Goal: Task Accomplishment & Management: Manage account settings

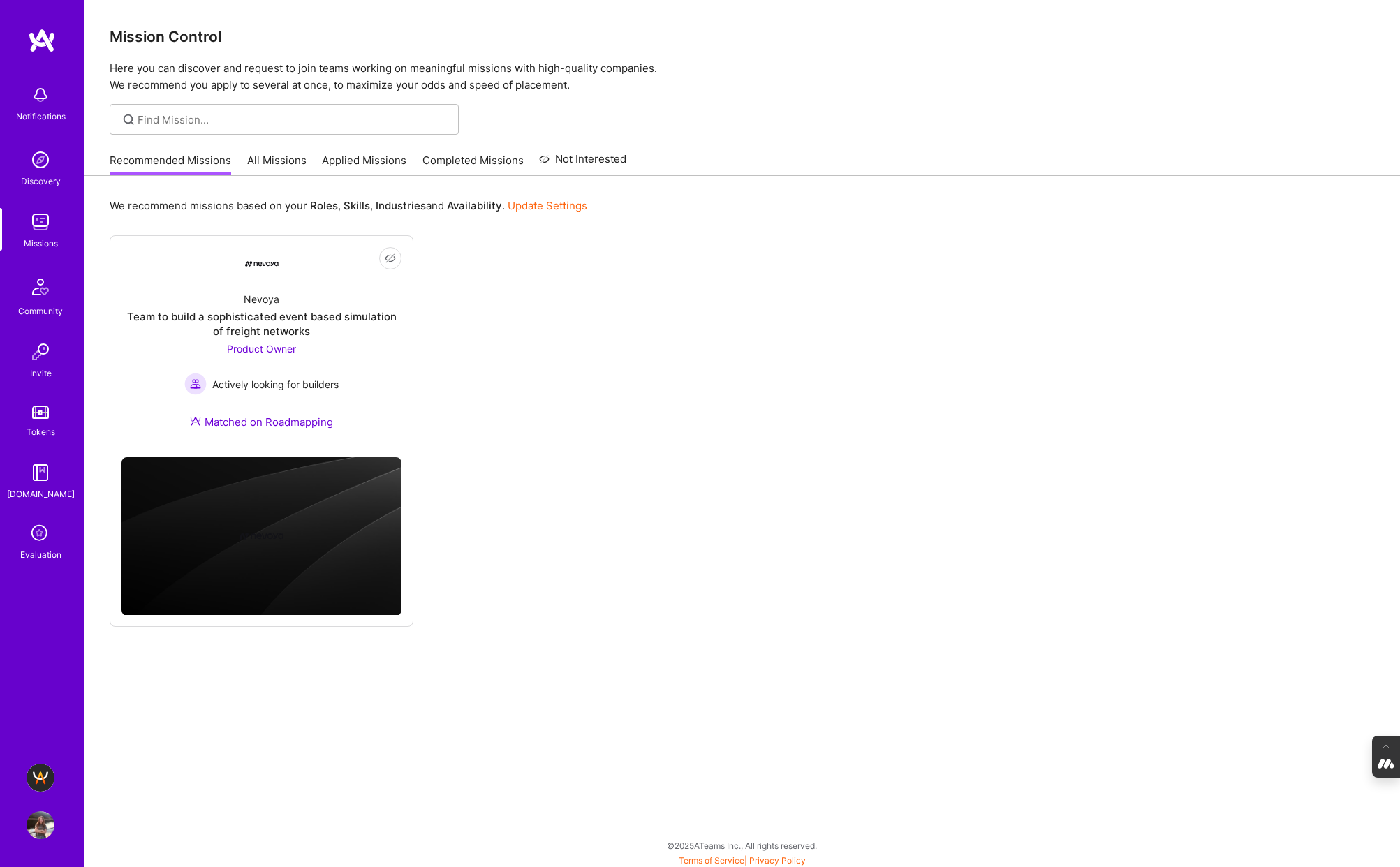
click at [36, 777] on img at bounding box center [40, 778] width 28 height 28
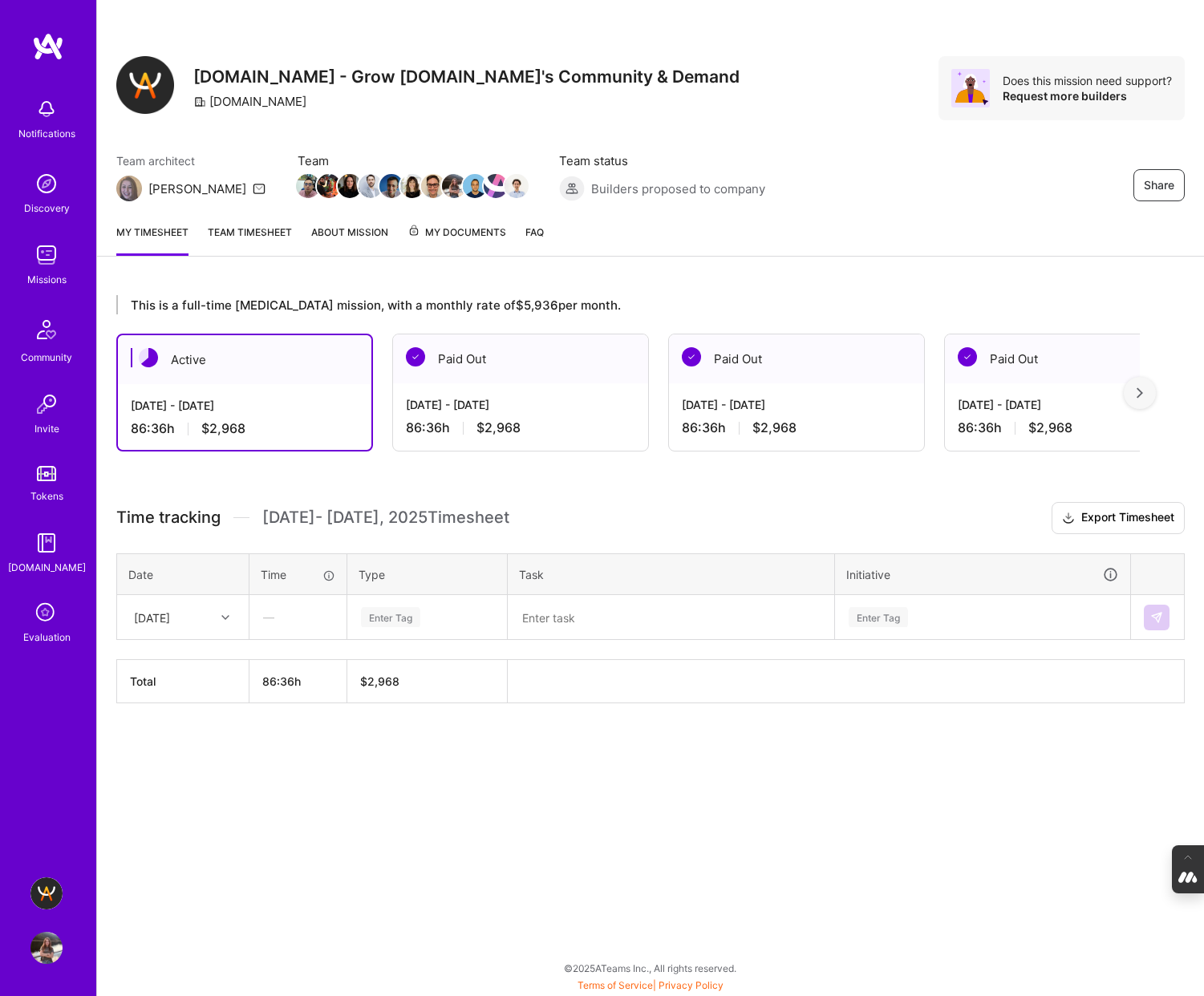
click at [481, 225] on span "My Documents" at bounding box center [456, 233] width 99 height 18
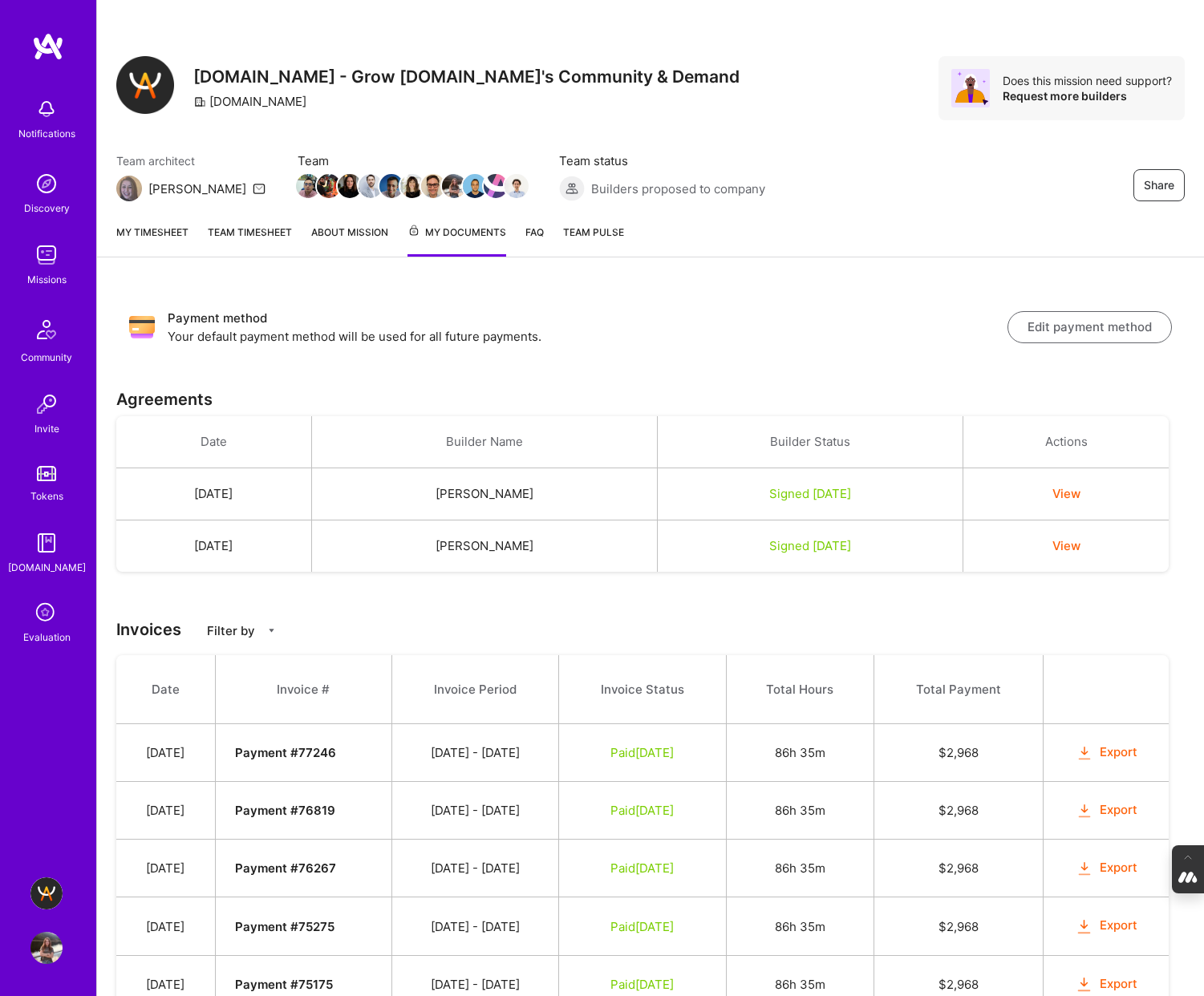
click at [225, 231] on link "Team timesheet" at bounding box center [249, 241] width 84 height 33
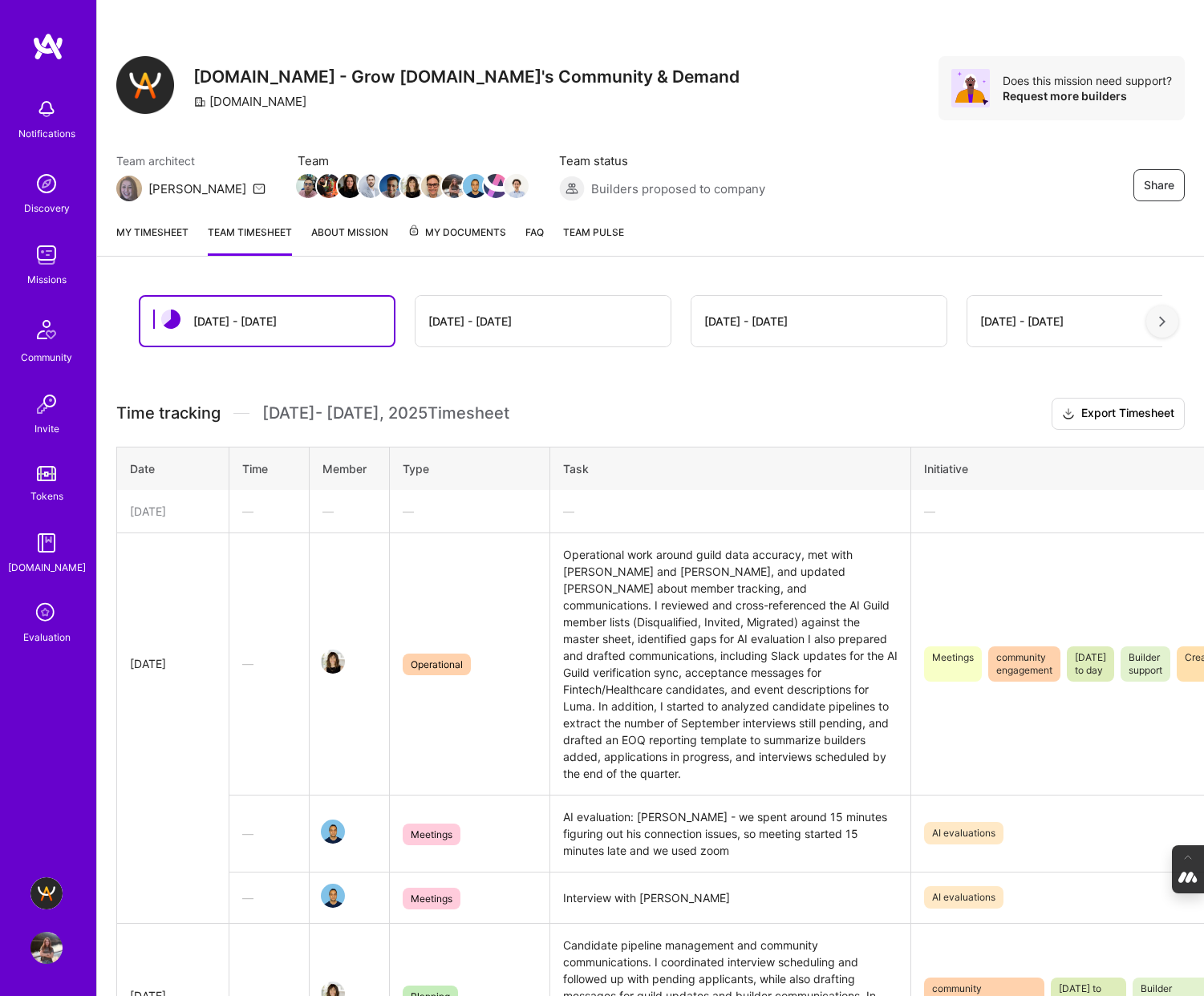
click at [136, 229] on link "My timesheet" at bounding box center [153, 240] width 72 height 32
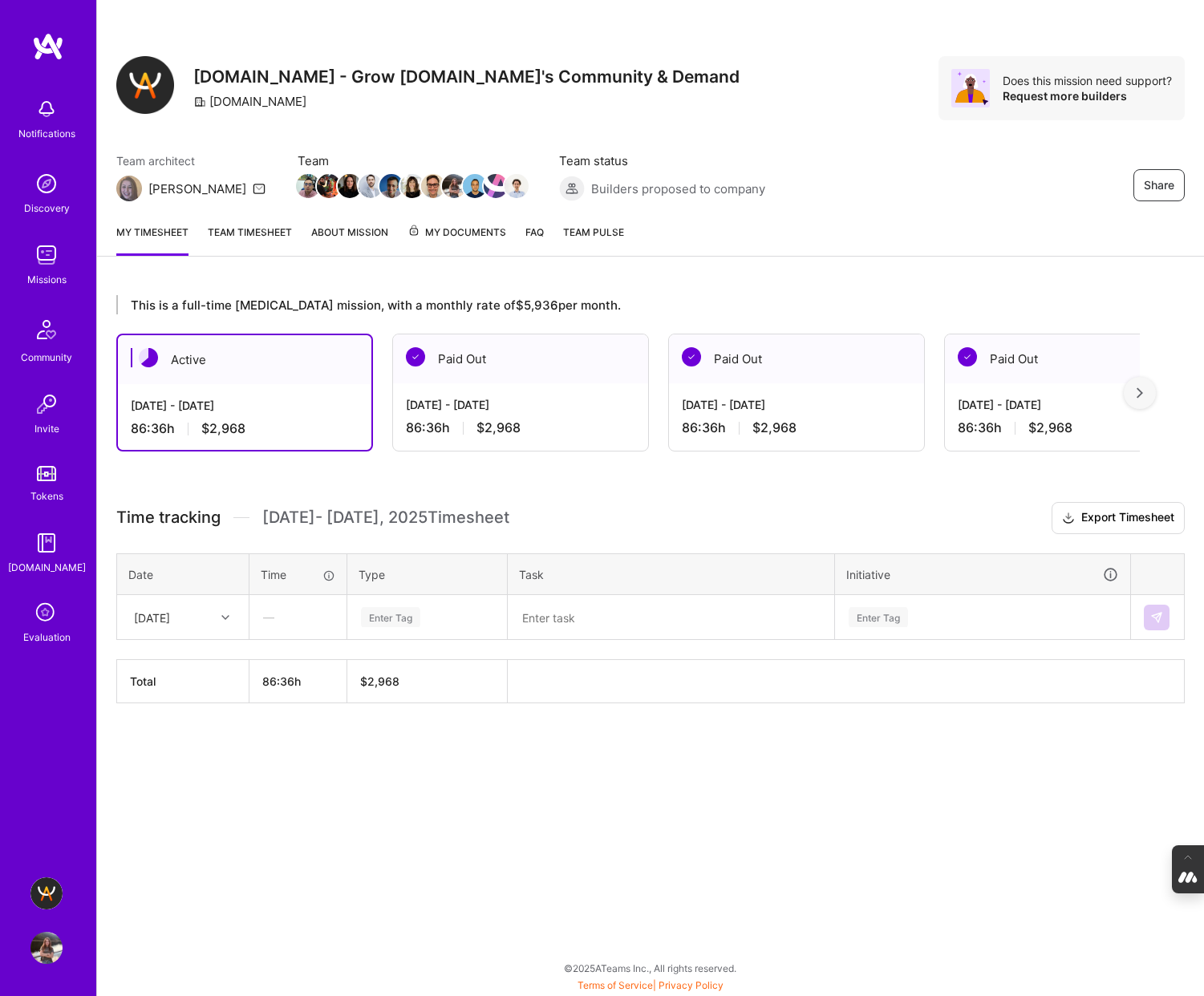
click at [227, 228] on link "Team timesheet" at bounding box center [249, 240] width 84 height 32
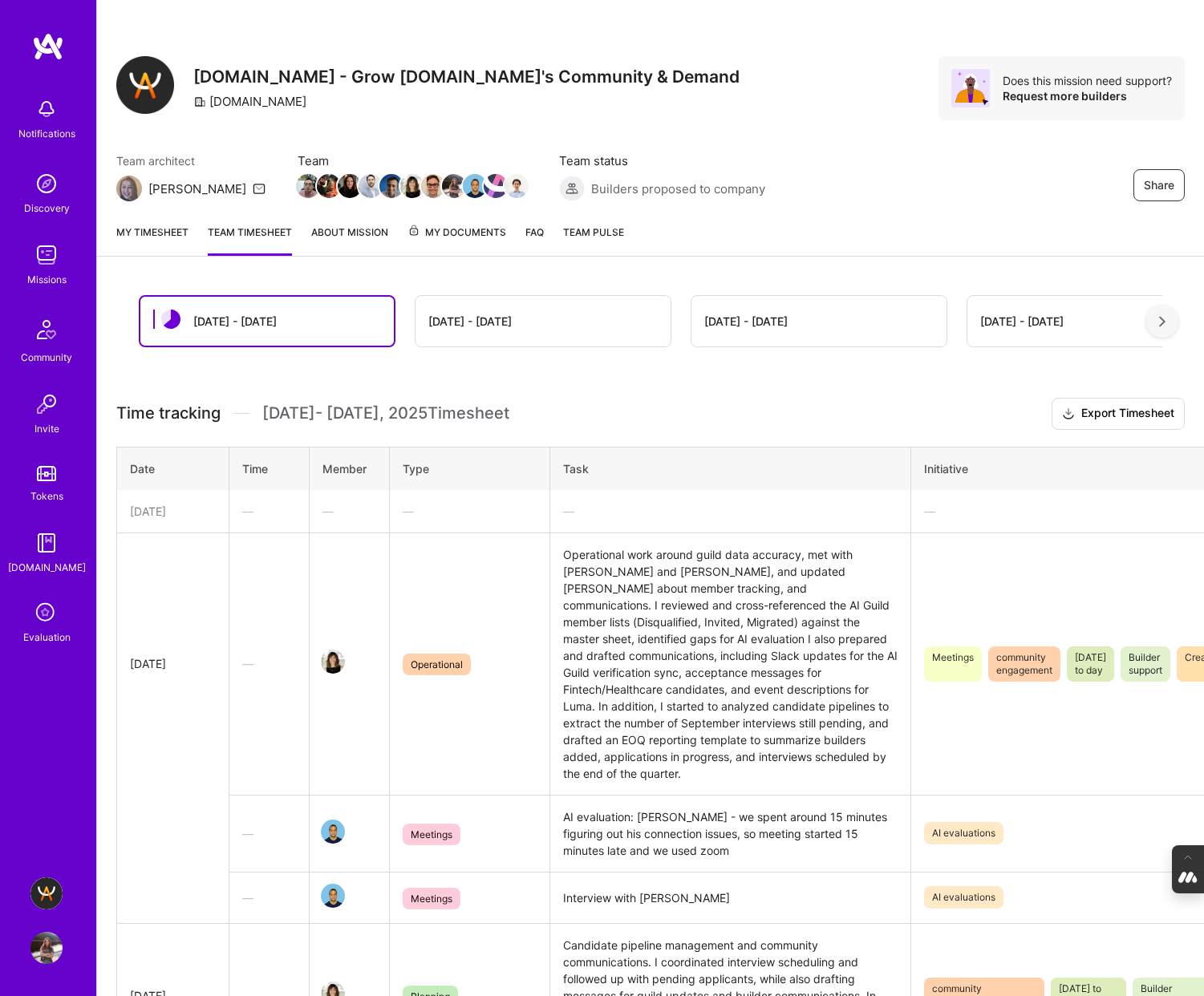
click at [345, 241] on link "About Mission" at bounding box center [349, 240] width 77 height 32
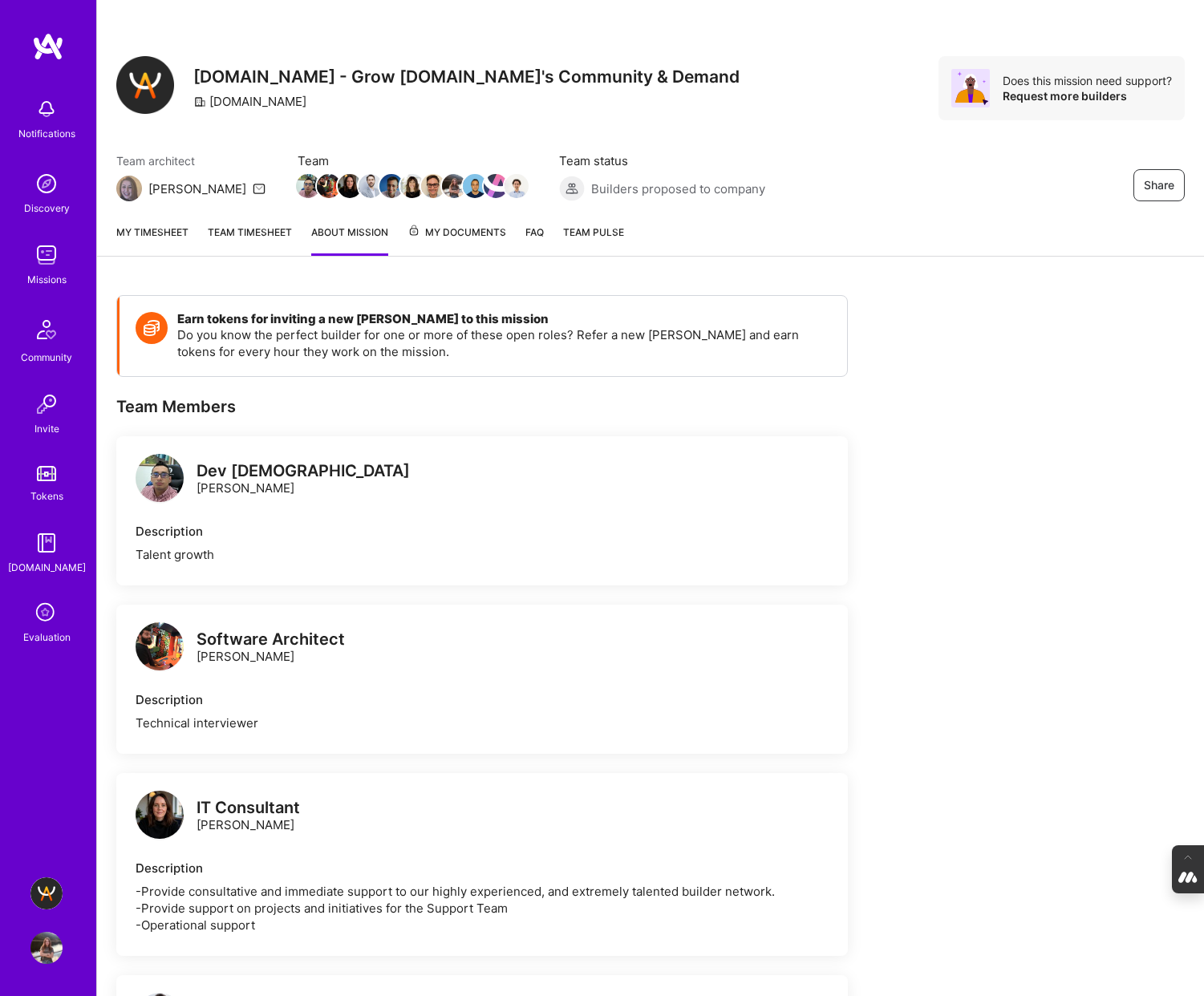
click at [447, 229] on span "My Documents" at bounding box center [456, 233] width 99 height 18
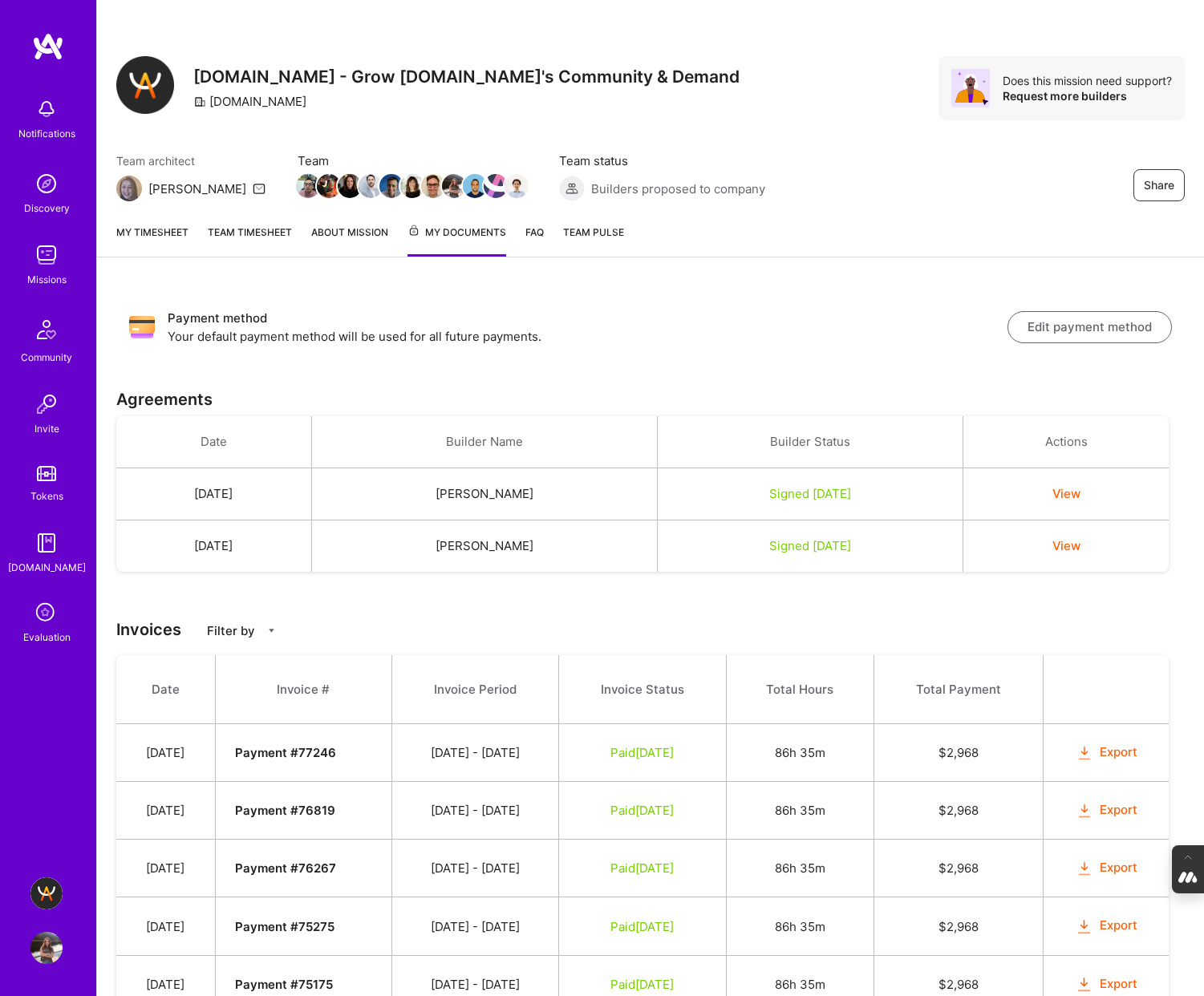
click at [1054, 322] on button "Edit payment method" at bounding box center [1090, 327] width 164 height 32
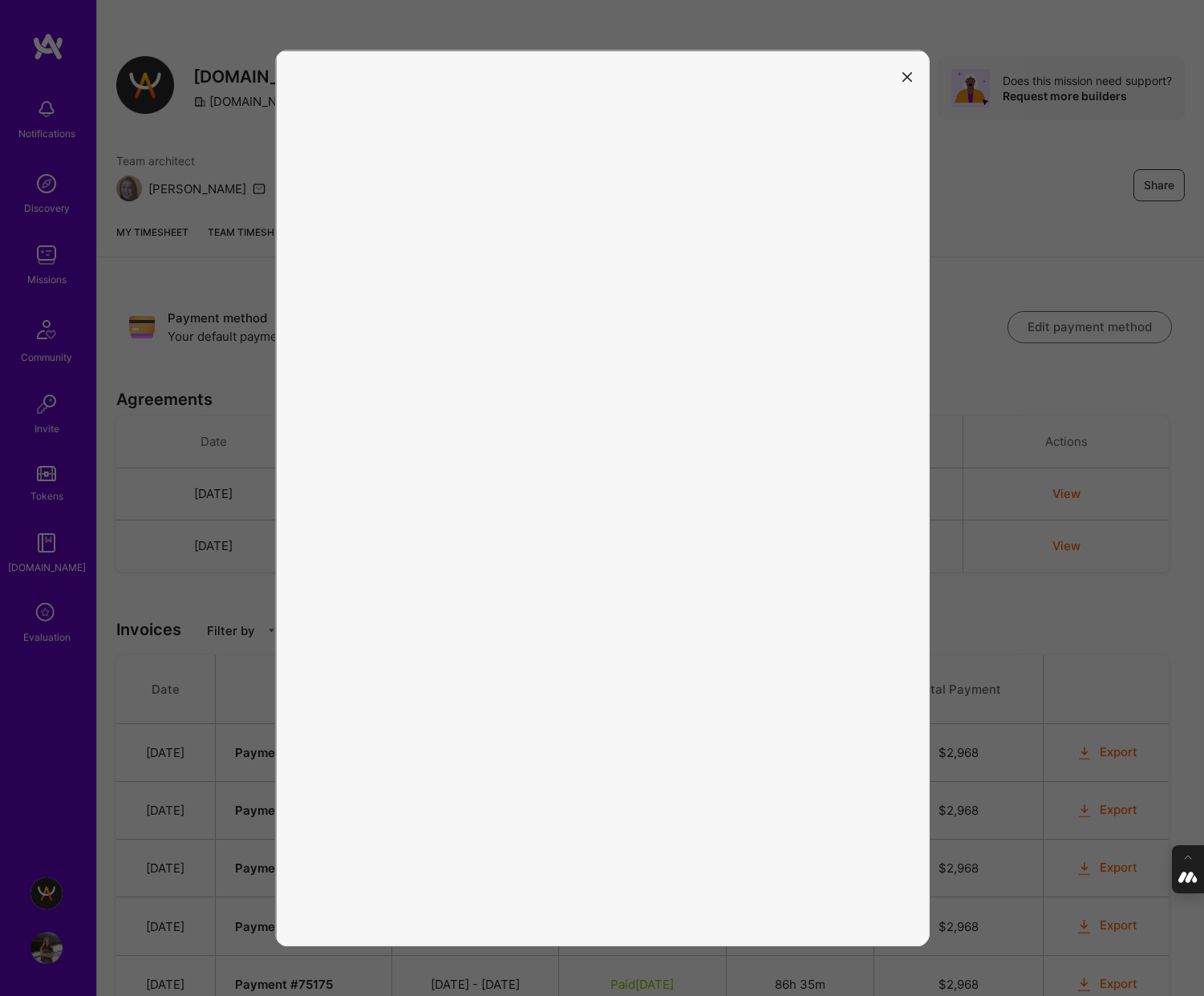
click at [905, 78] on icon "modal" at bounding box center [907, 77] width 10 height 10
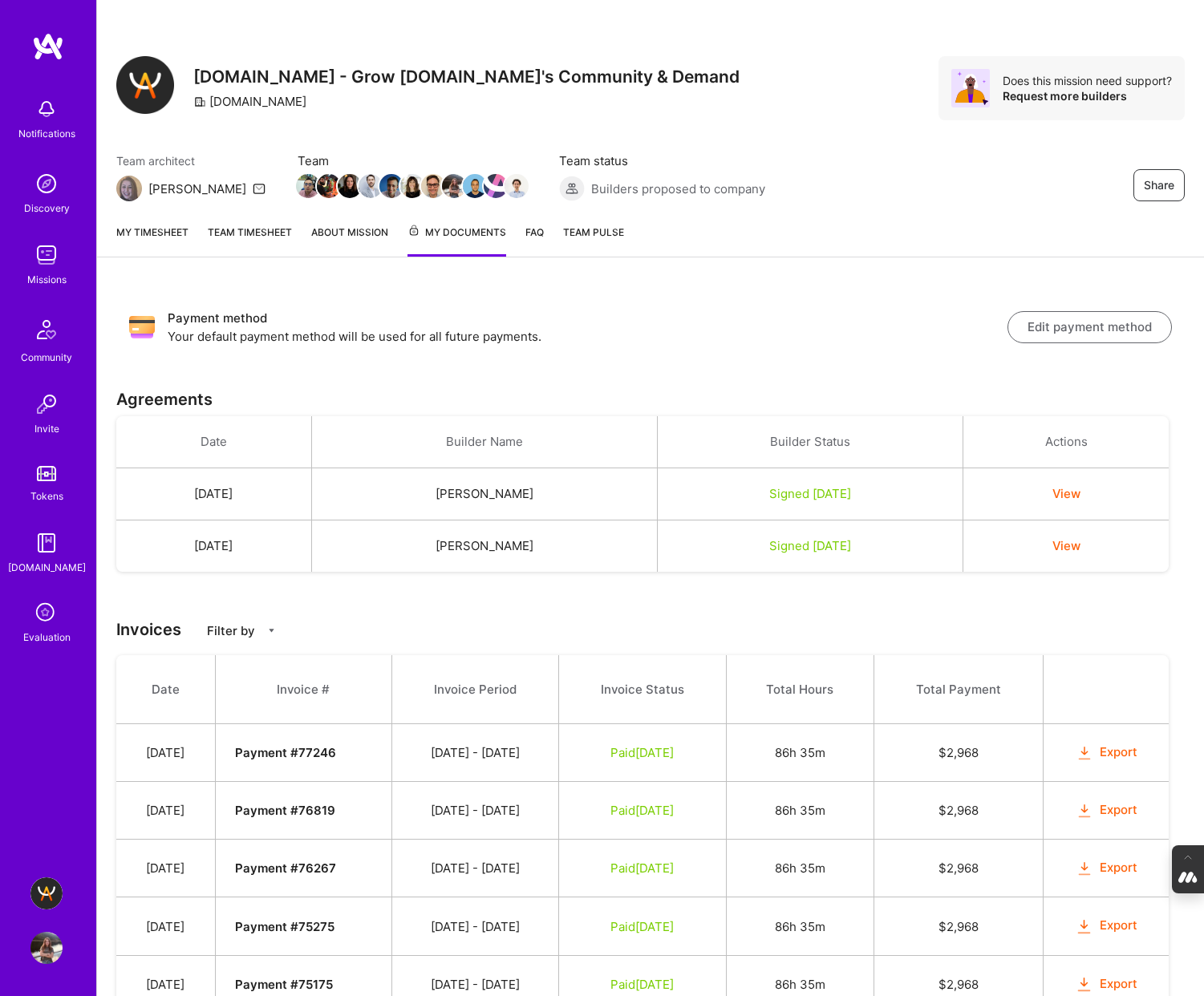
click at [228, 233] on link "Team timesheet" at bounding box center [249, 241] width 84 height 33
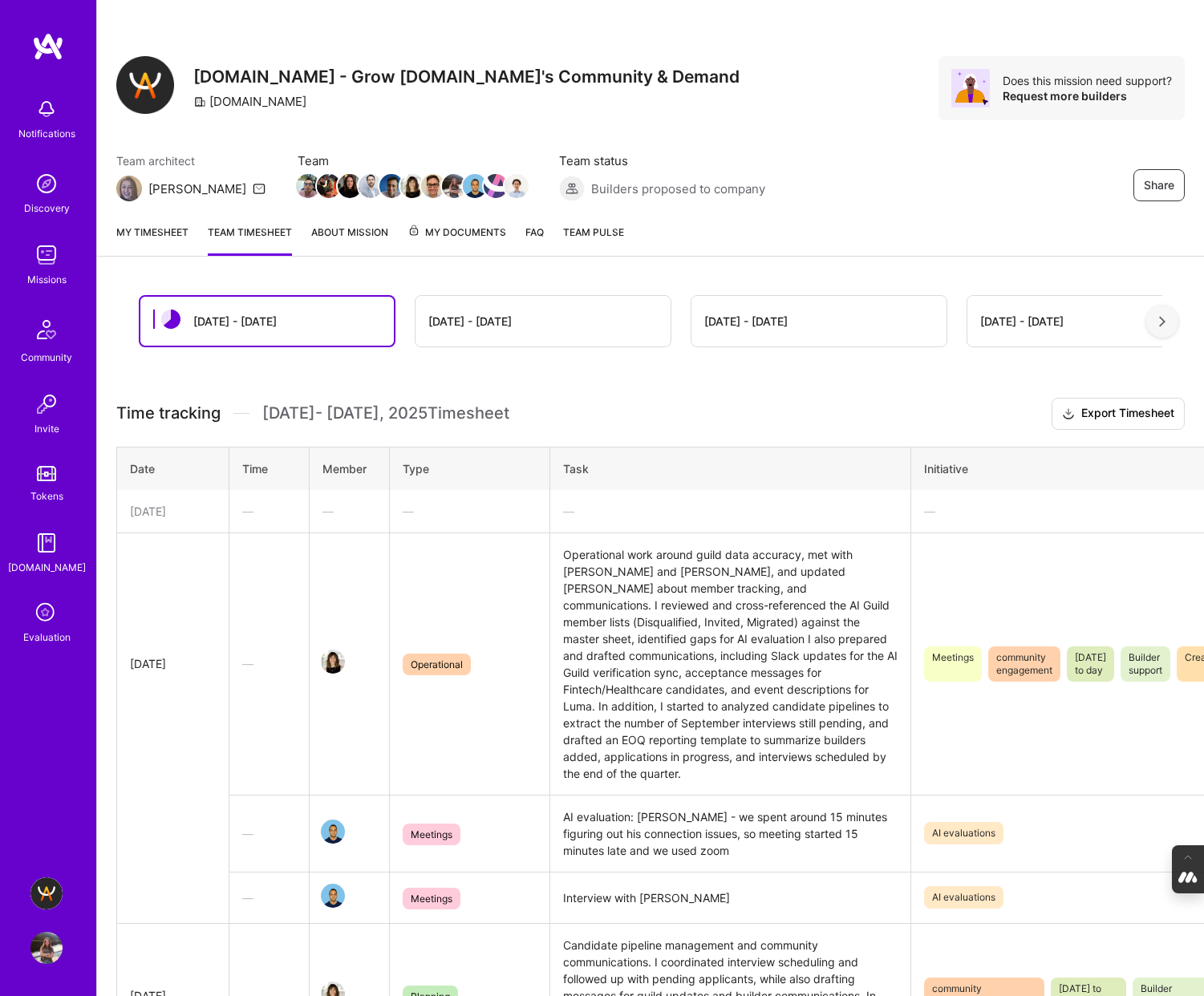
click at [161, 234] on link "My timesheet" at bounding box center [153, 240] width 72 height 32
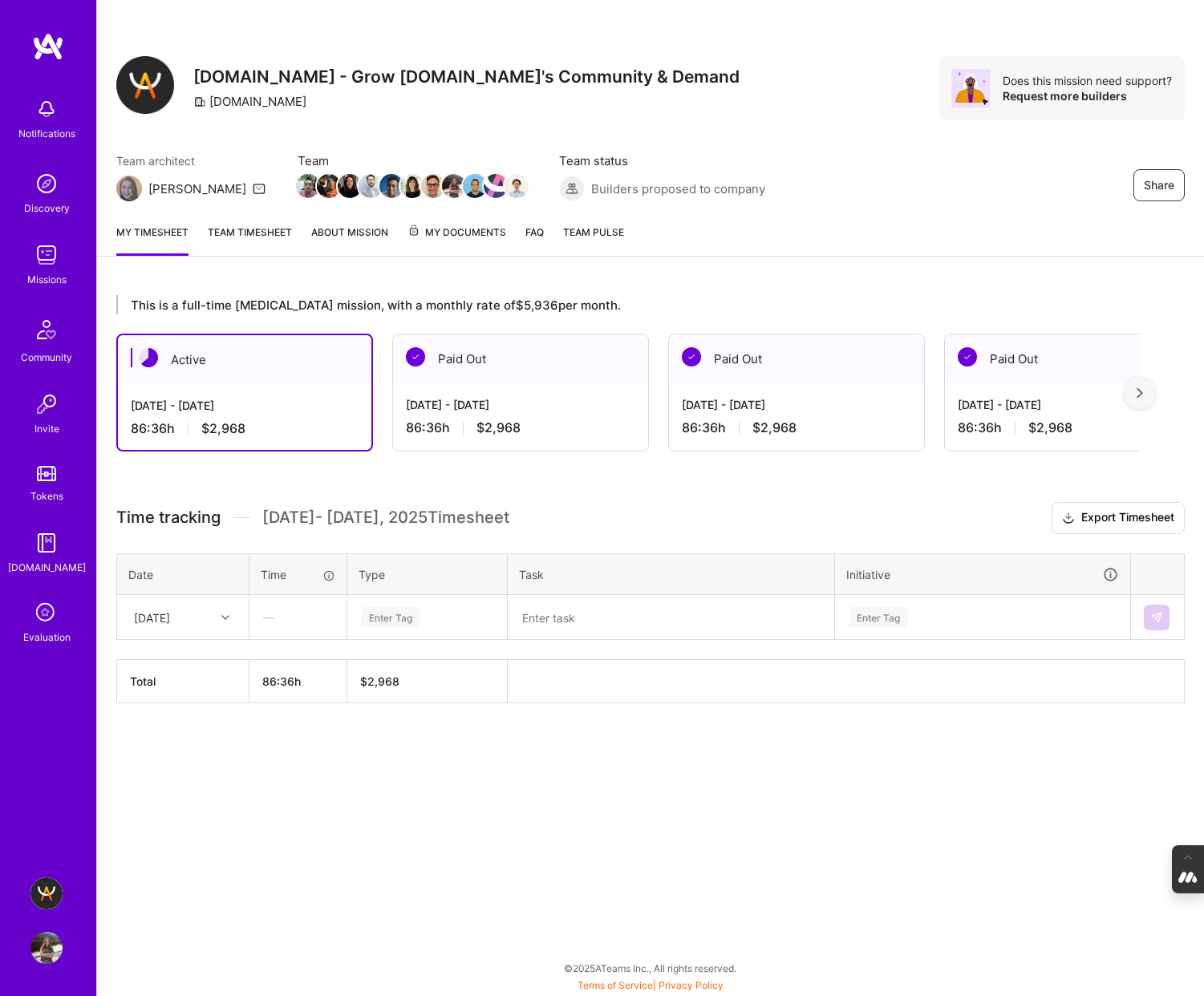
click at [241, 225] on link "Team timesheet" at bounding box center [249, 240] width 84 height 32
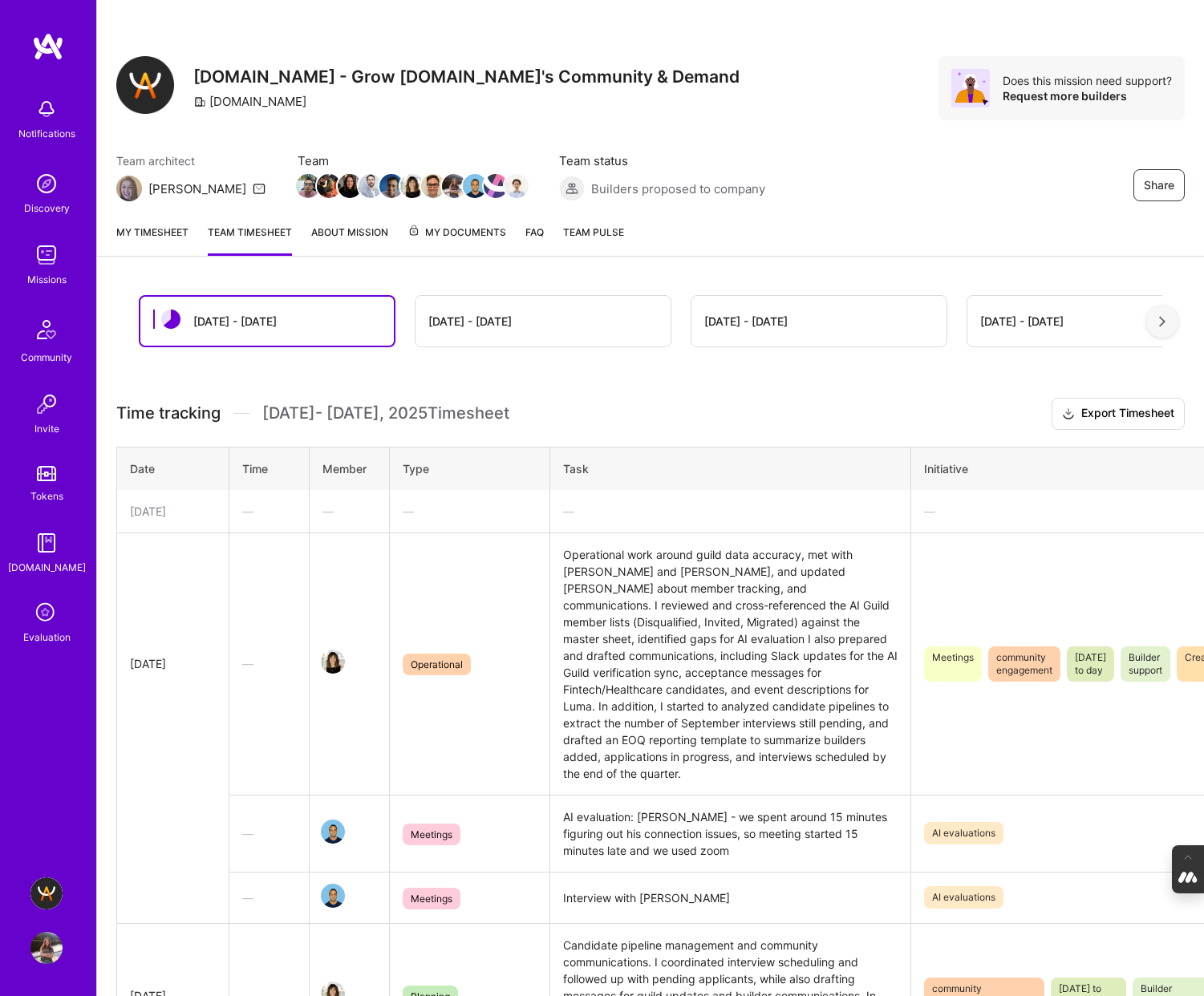
click at [166, 234] on link "My timesheet" at bounding box center [153, 240] width 72 height 32
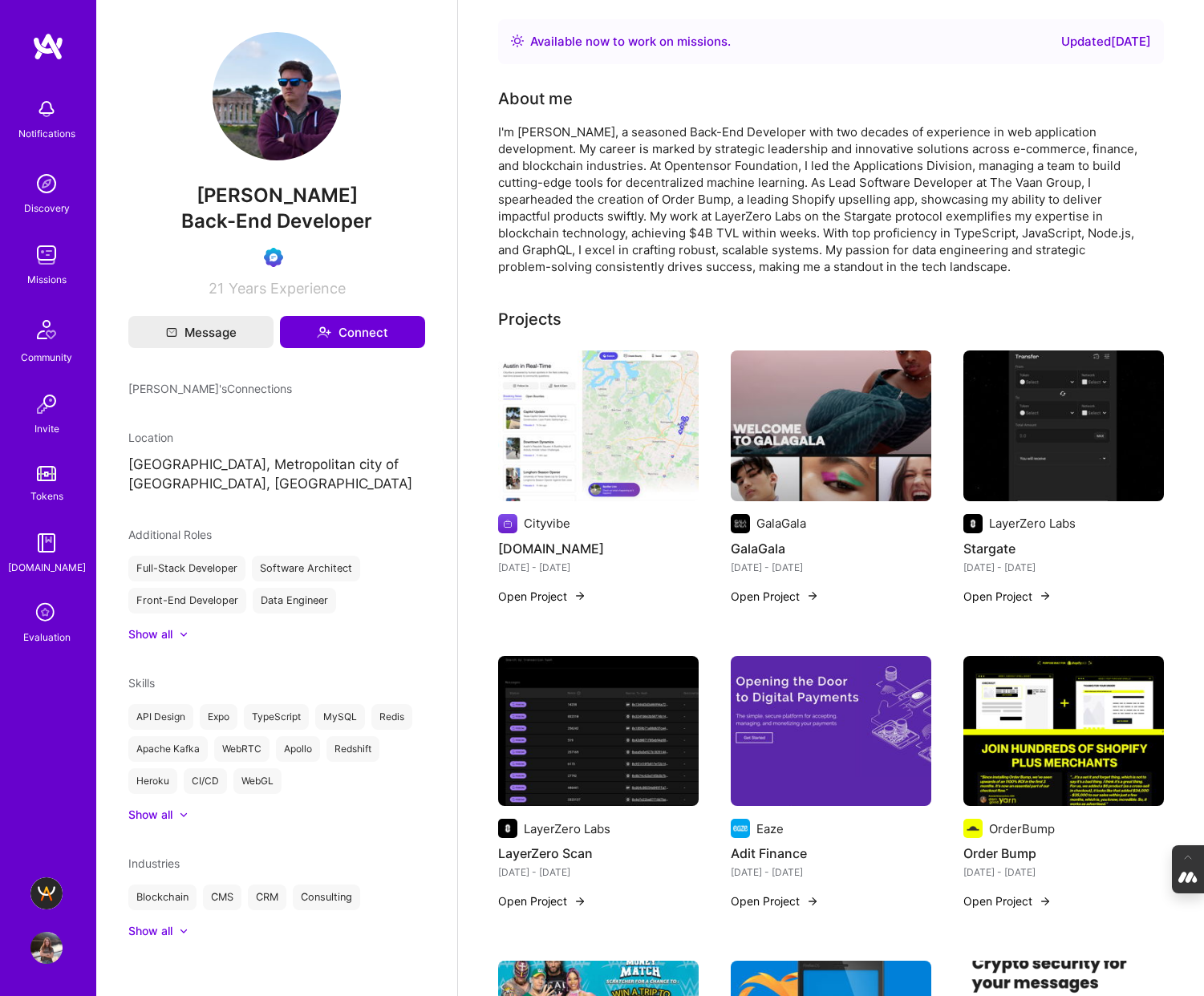
scroll to position [340, 0]
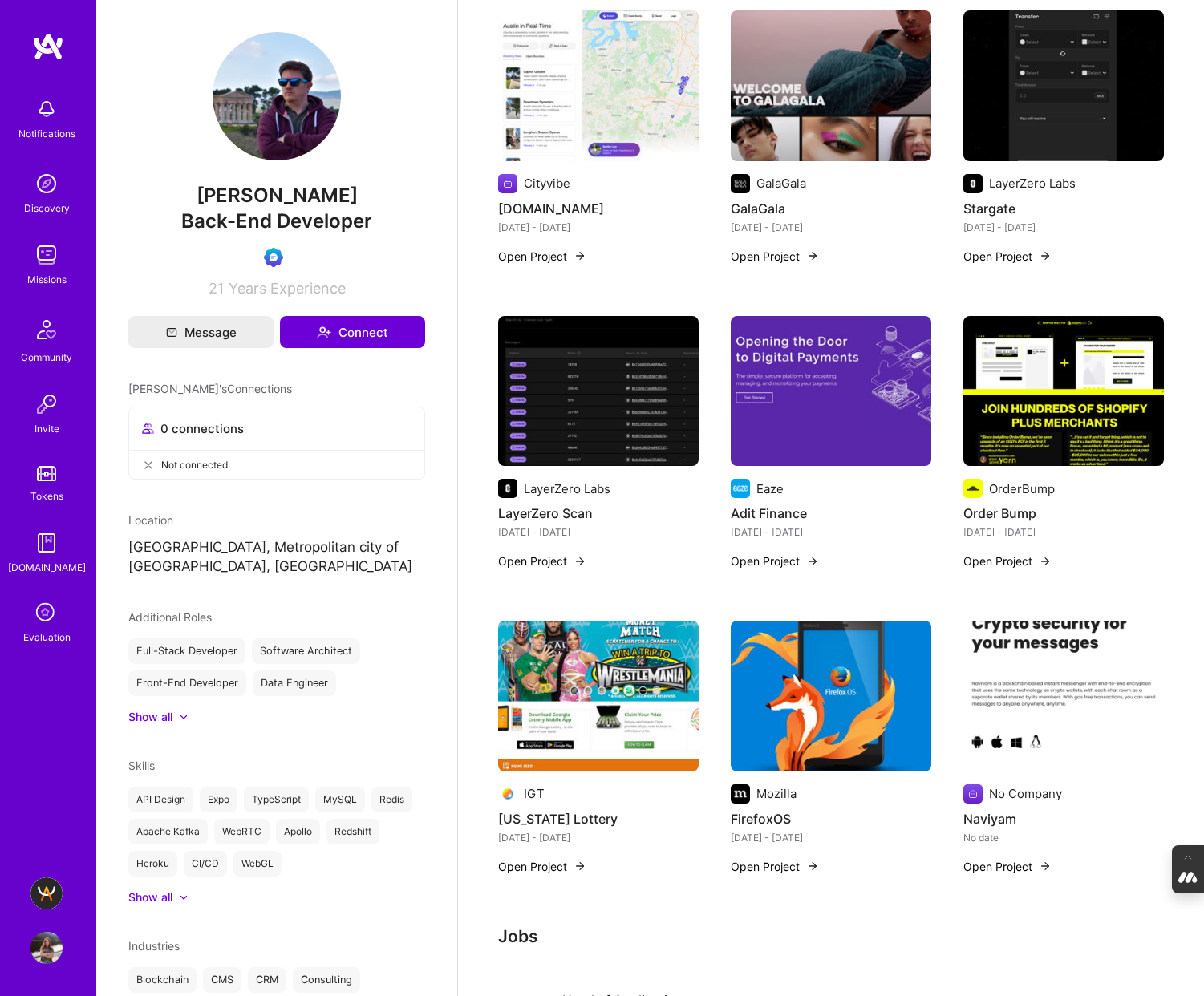
click at [43, 944] on img at bounding box center [46, 948] width 32 height 32
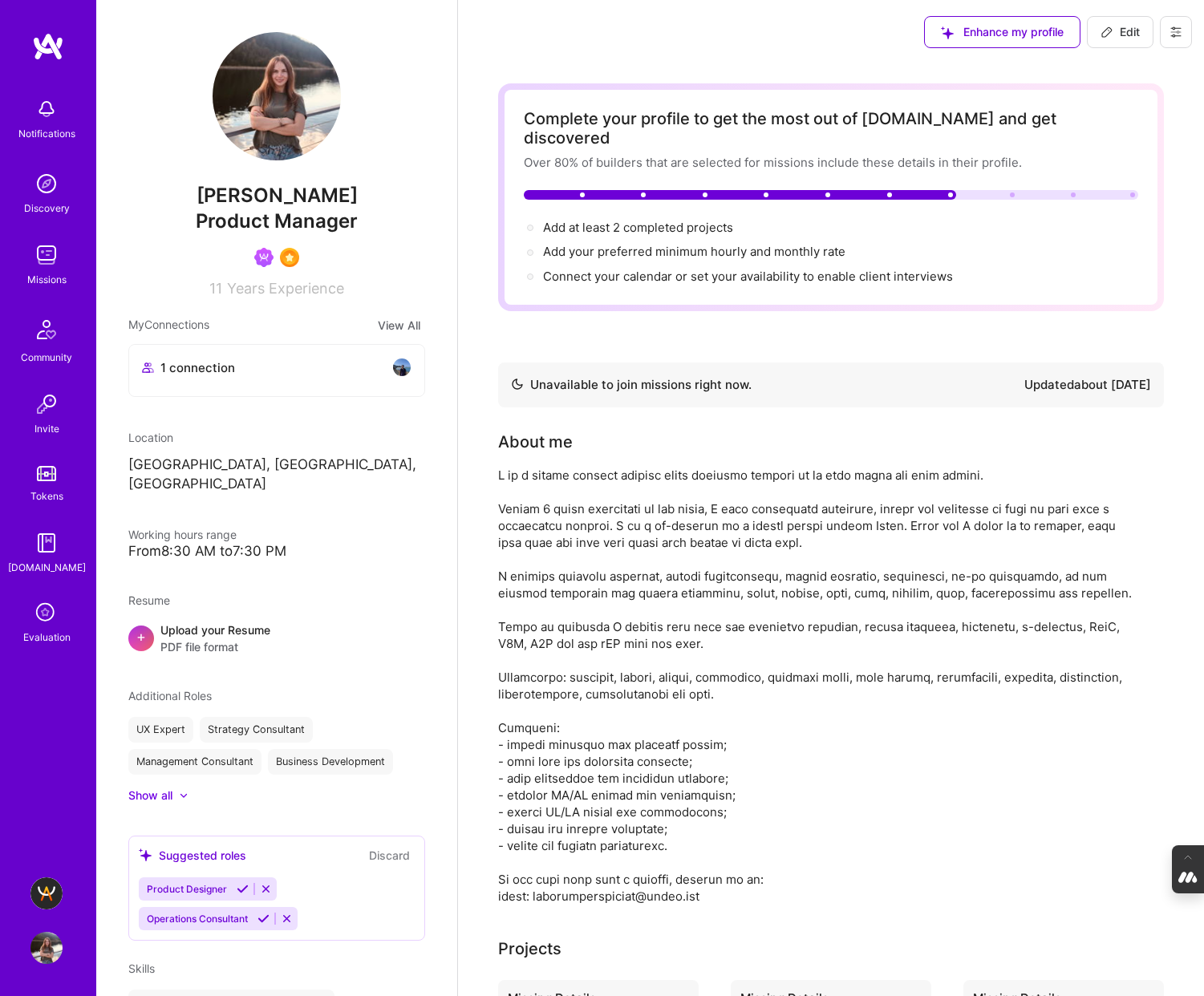
click at [1178, 30] on icon at bounding box center [1175, 31] width 13 height 13
click at [1124, 145] on button "Log Out" at bounding box center [1131, 151] width 120 height 41
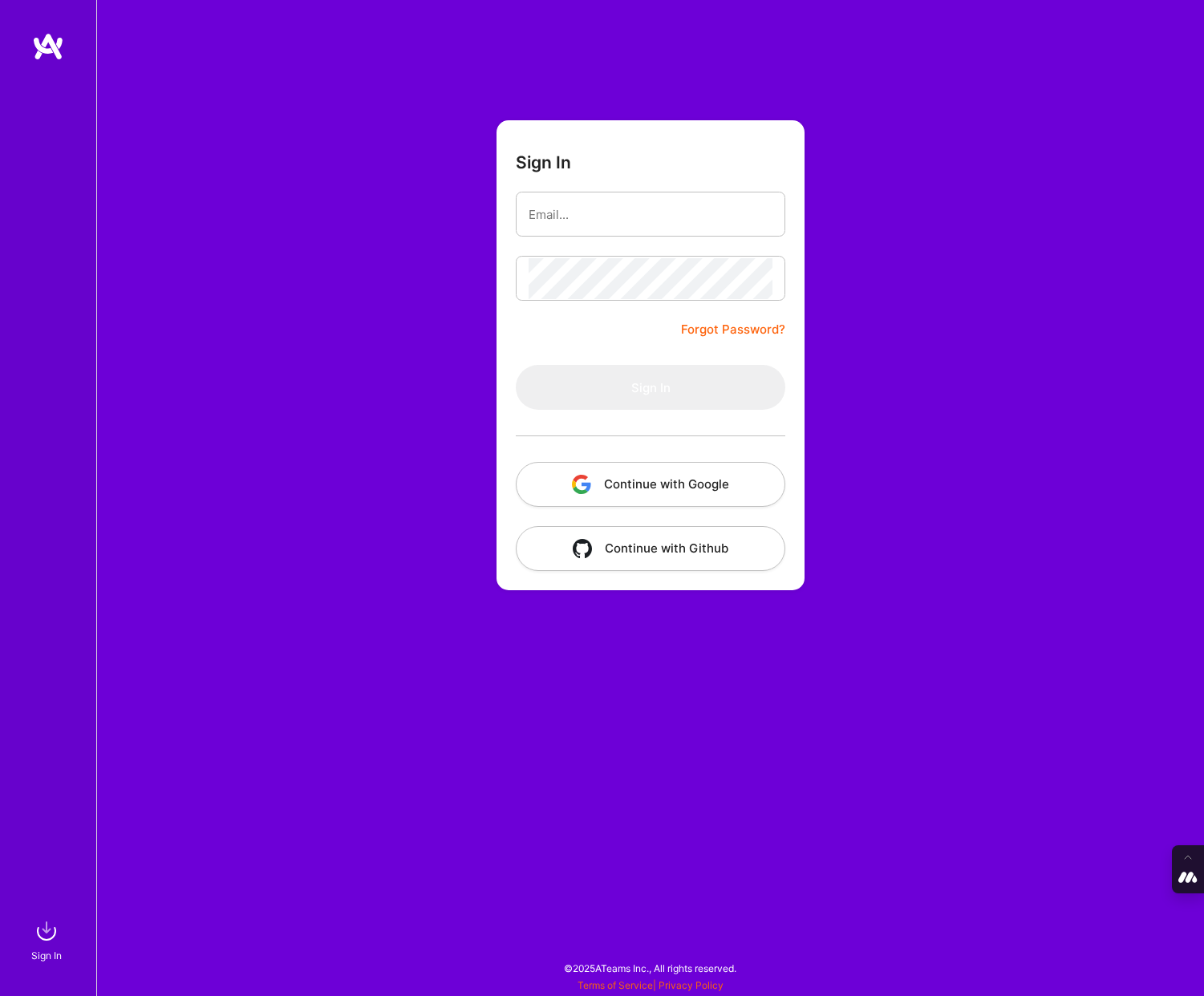
type input "[PERSON_NAME][EMAIL_ADDRESS][DOMAIN_NAME]"
click at [665, 500] on button "Continue with Google" at bounding box center [649, 484] width 269 height 45
